Goal: Learn about a topic

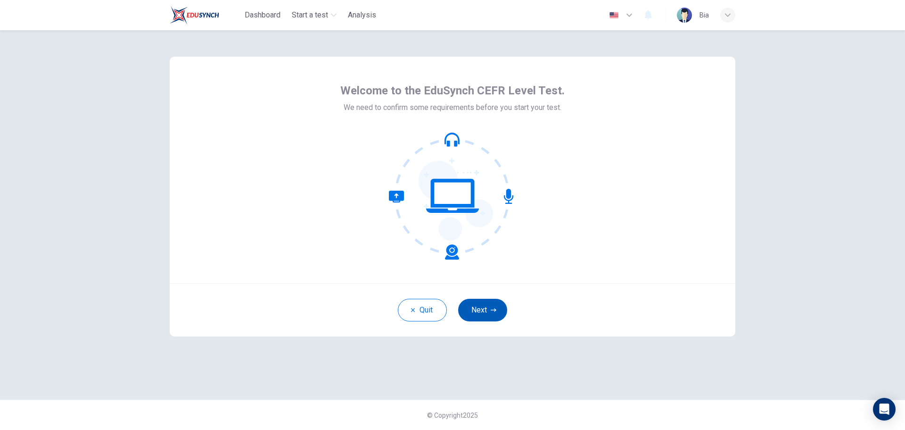
click at [488, 310] on button "Next" at bounding box center [482, 310] width 49 height 23
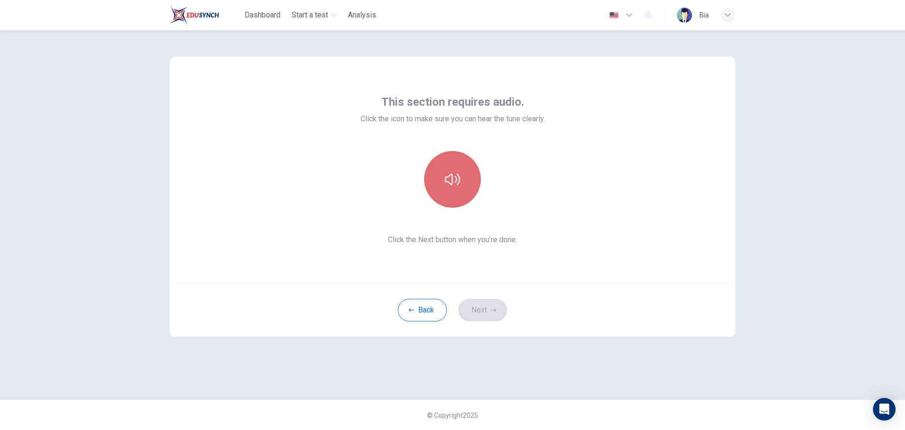
click at [452, 187] on button "button" at bounding box center [452, 179] width 57 height 57
click at [479, 304] on button "Next" at bounding box center [482, 310] width 49 height 23
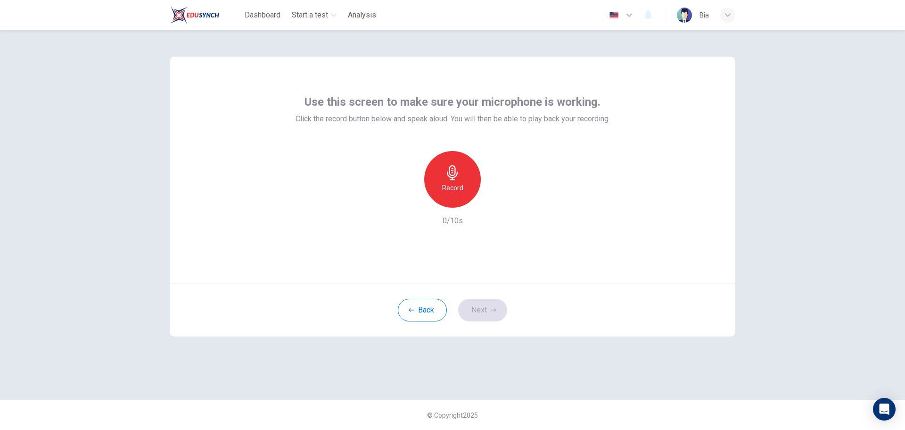
click at [456, 180] on div "Record" at bounding box center [452, 179] width 57 height 57
click at [464, 184] on div "Stop" at bounding box center [452, 179] width 57 height 57
click at [499, 201] on icon "button" at bounding box center [495, 199] width 9 height 9
click at [465, 303] on button "Next" at bounding box center [482, 310] width 49 height 23
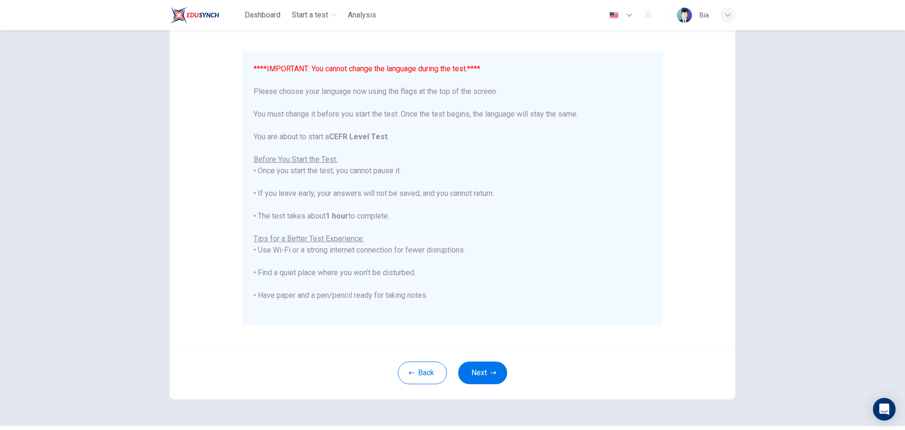
scroll to position [47, 0]
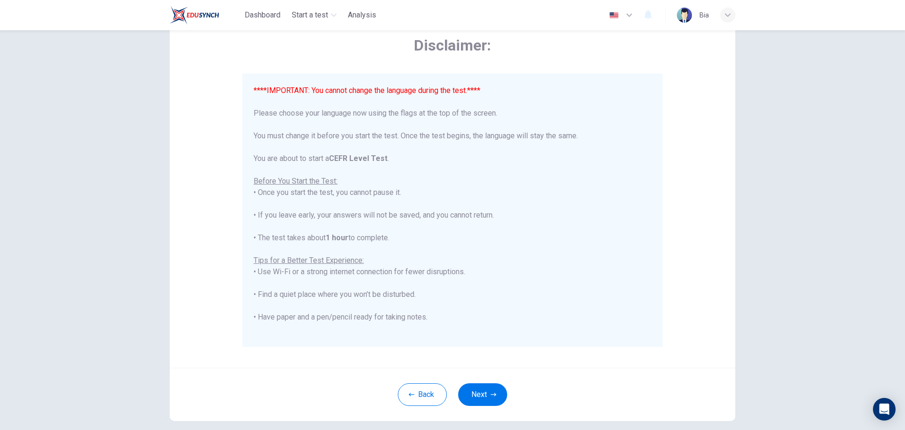
click at [632, 12] on icon "button" at bounding box center [629, 14] width 11 height 11
click at [508, 429] on div at bounding box center [452, 430] width 905 height 0
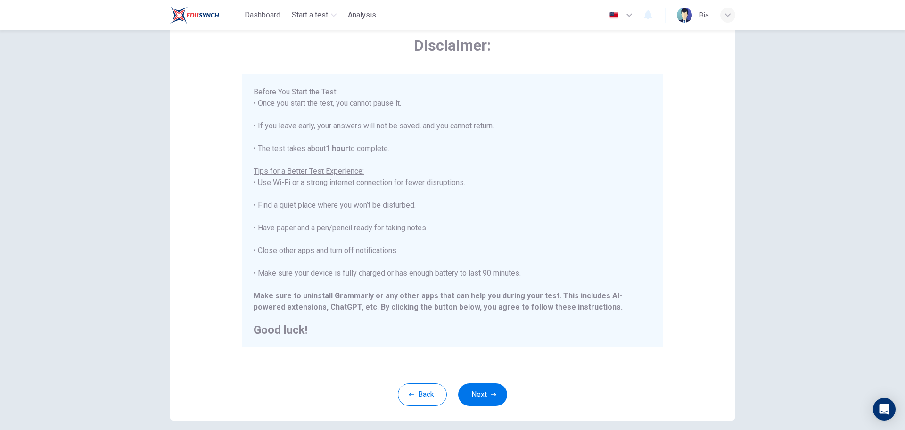
scroll to position [90, 0]
